Goal: Navigation & Orientation: Understand site structure

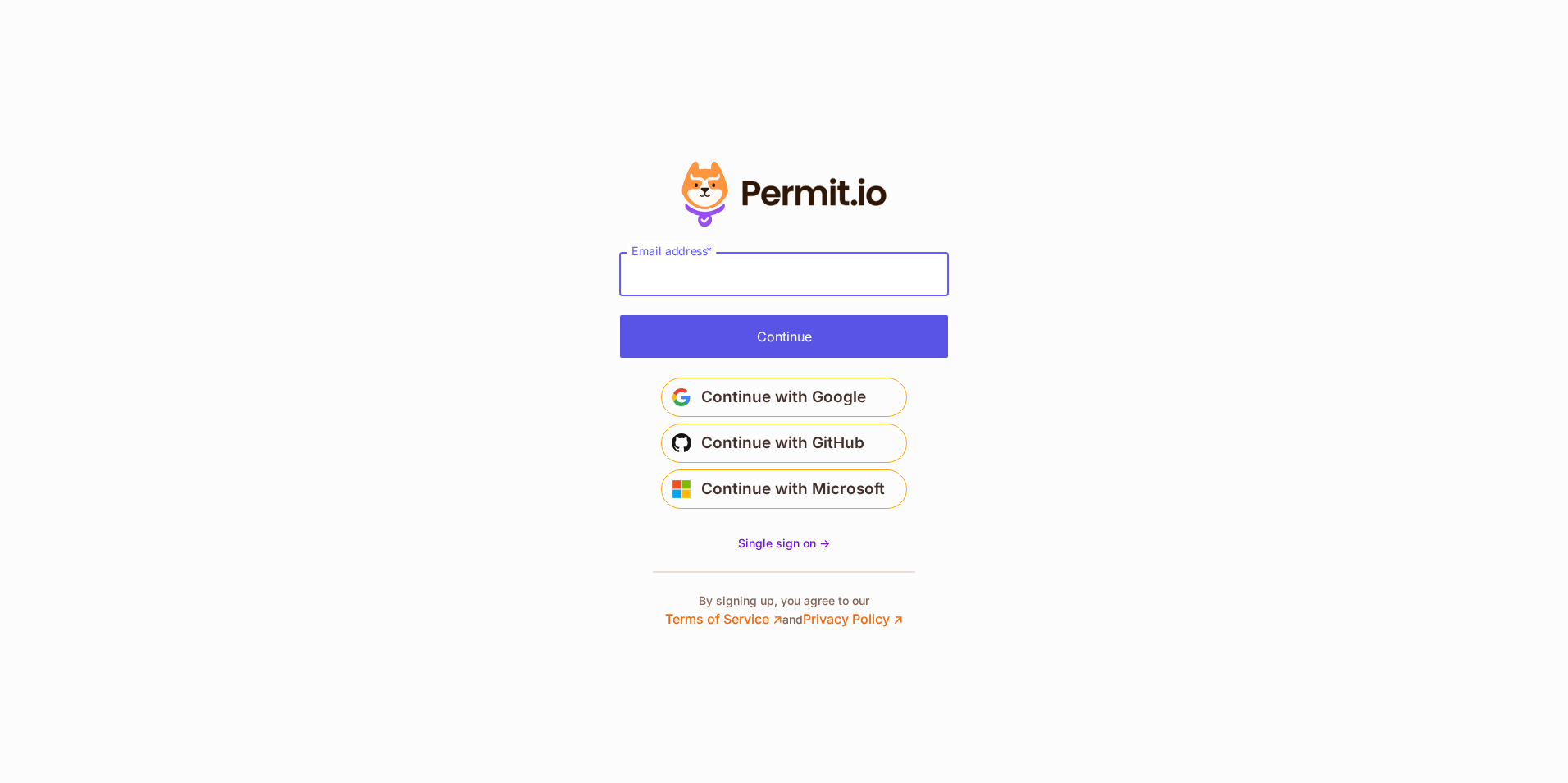
type input "**********"
click at [828, 338] on button "Continue" at bounding box center [784, 336] width 328 height 43
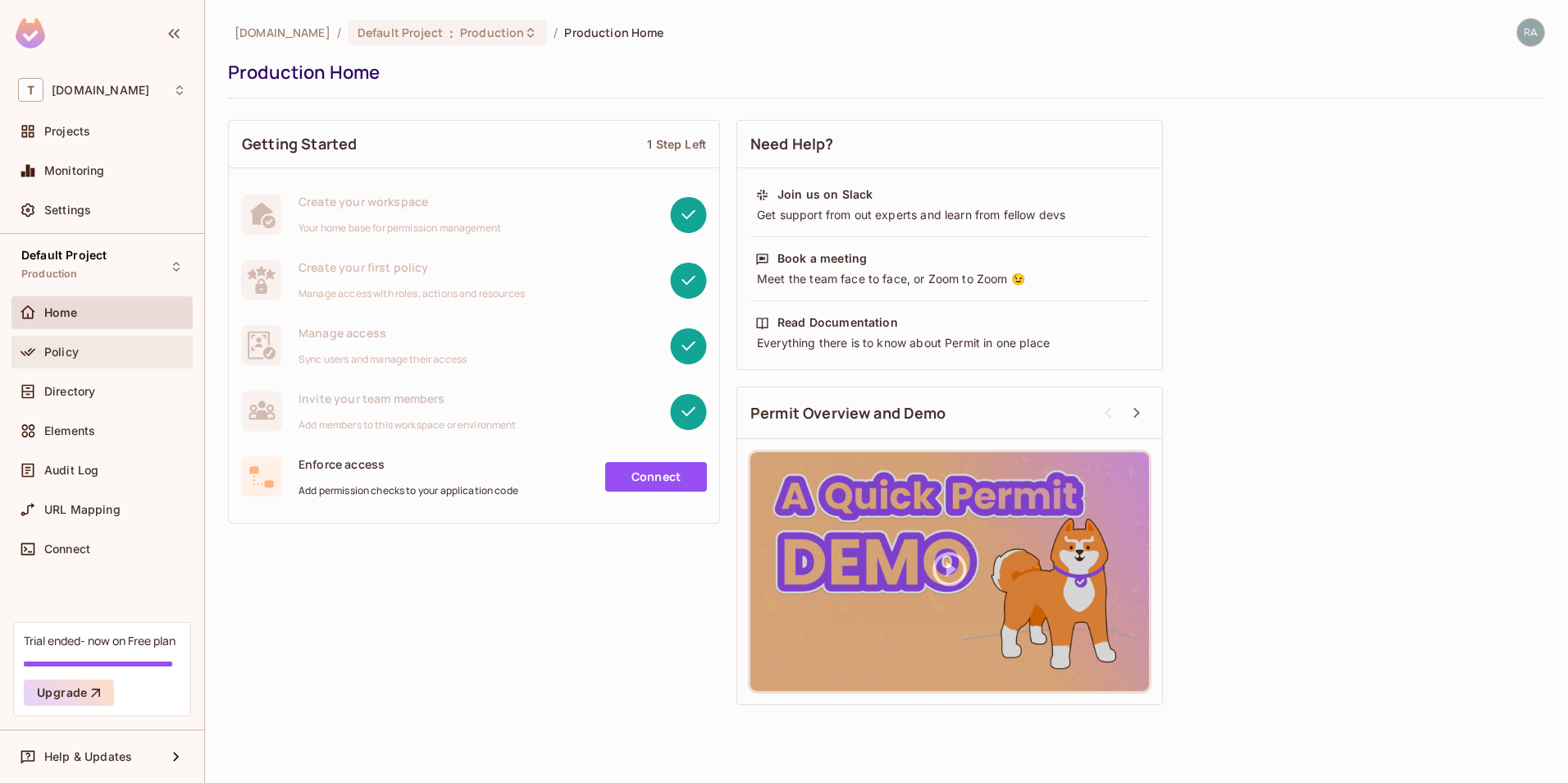
click at [126, 352] on div "Policy" at bounding box center [115, 352] width 142 height 13
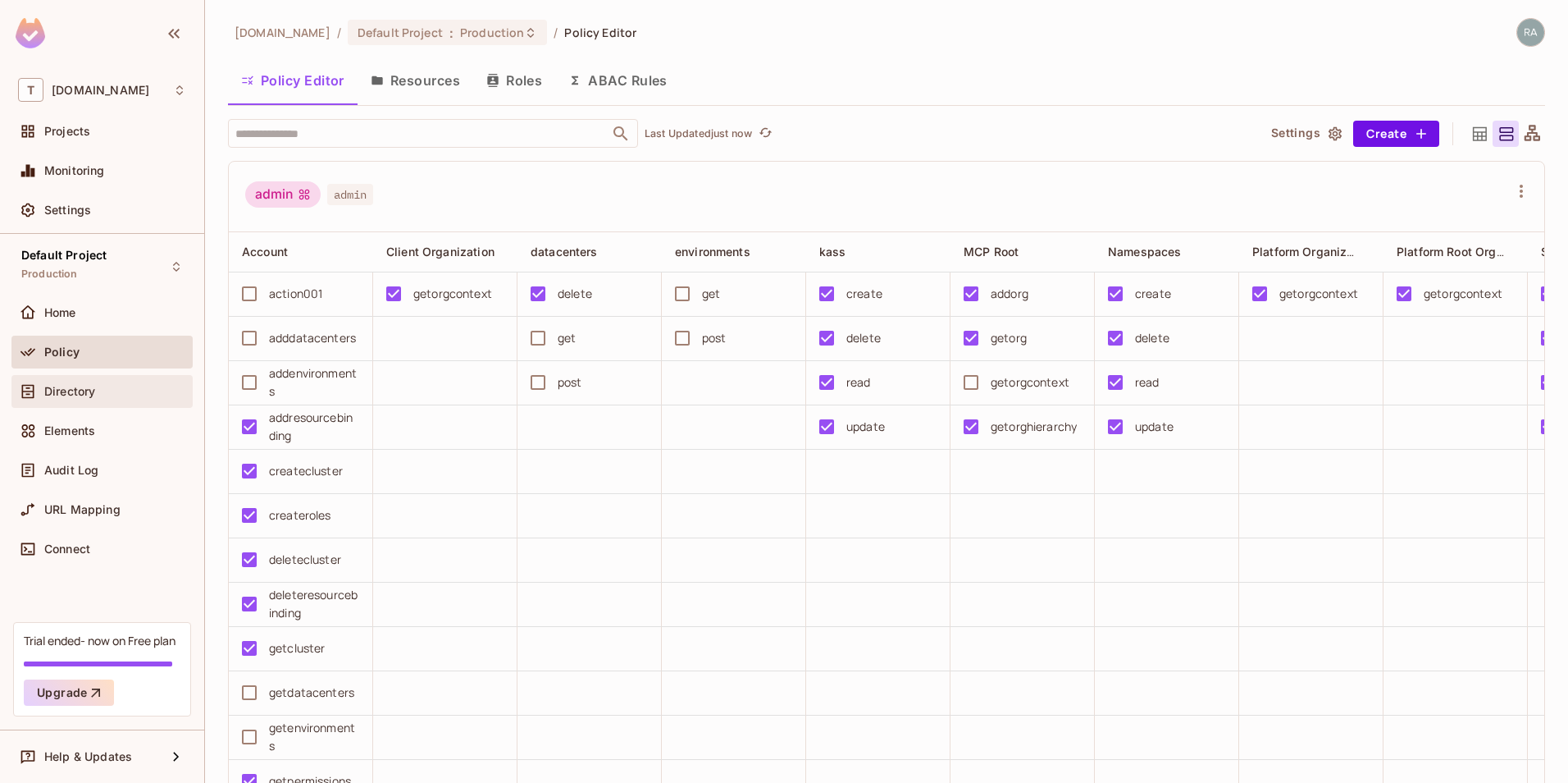
click at [129, 399] on div "Directory" at bounding box center [102, 391] width 168 height 20
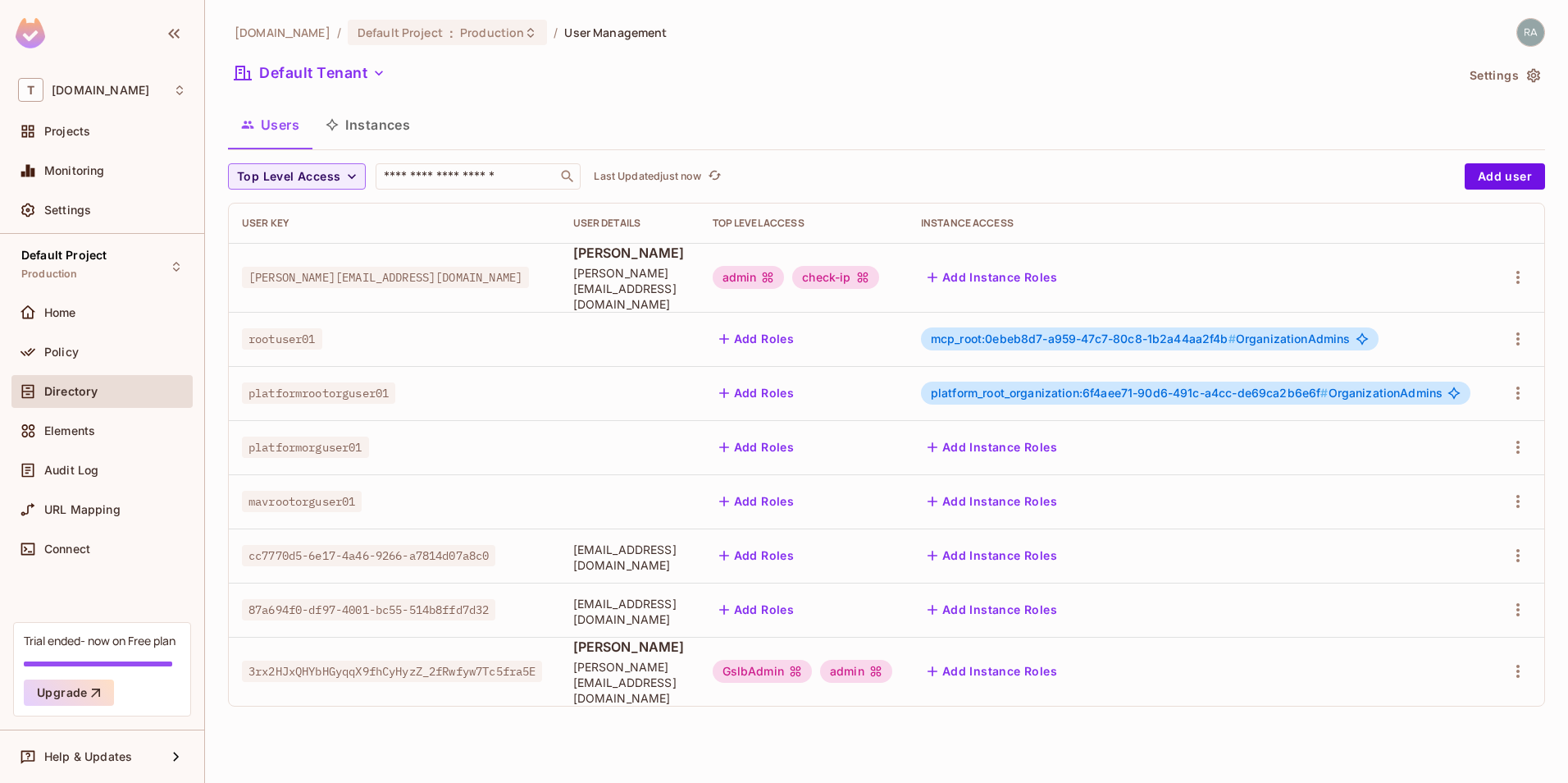
click at [462, 559] on span "cc7770d5-6e17-4a46-9266-a7814d07a8c0" at bounding box center [369, 555] width 253 height 22
click at [98, 135] on div "Projects" at bounding box center [115, 131] width 142 height 13
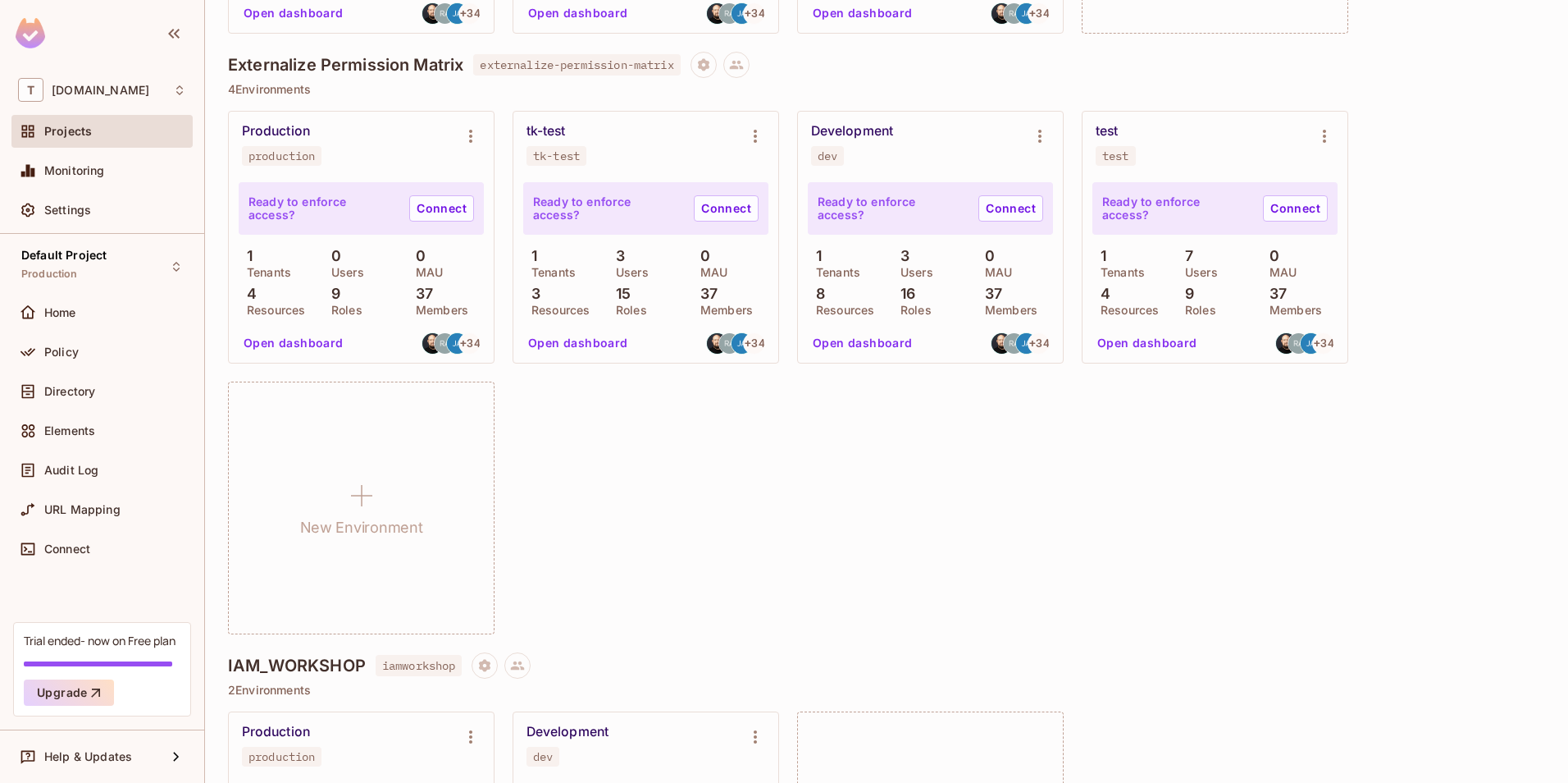
scroll to position [1100, 0]
